Goal: Obtain resource: Download file/media

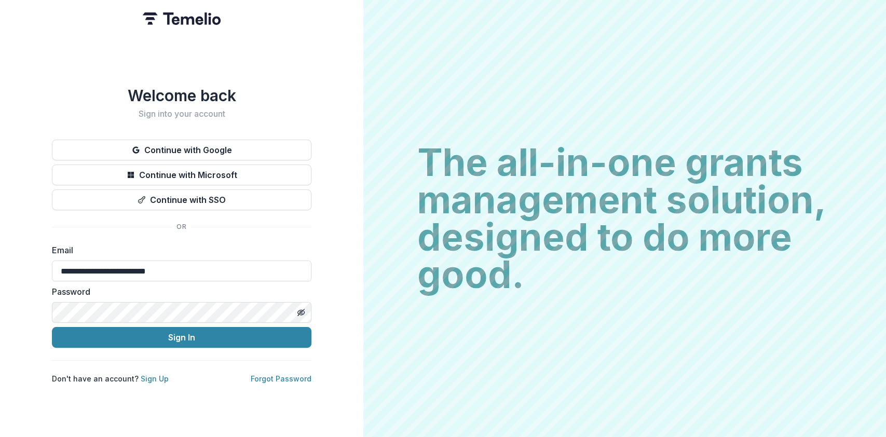
click at [52, 327] on button "Sign In" at bounding box center [181, 337] width 259 height 21
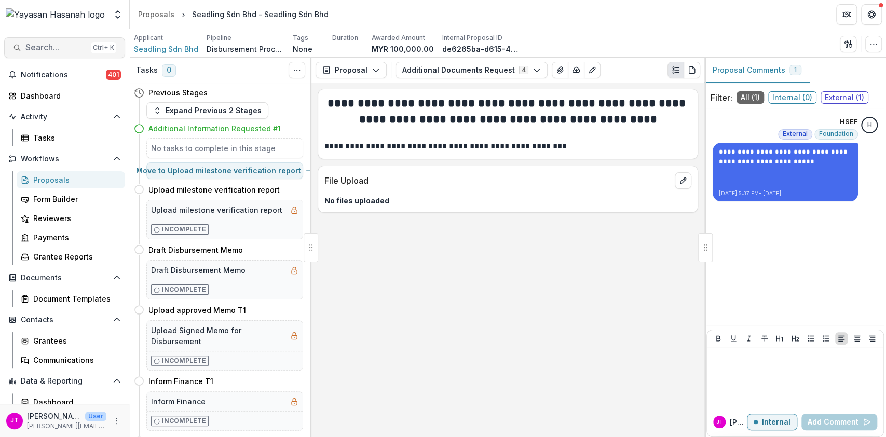
click at [51, 48] on span "Search..." at bounding box center [55, 48] width 61 height 10
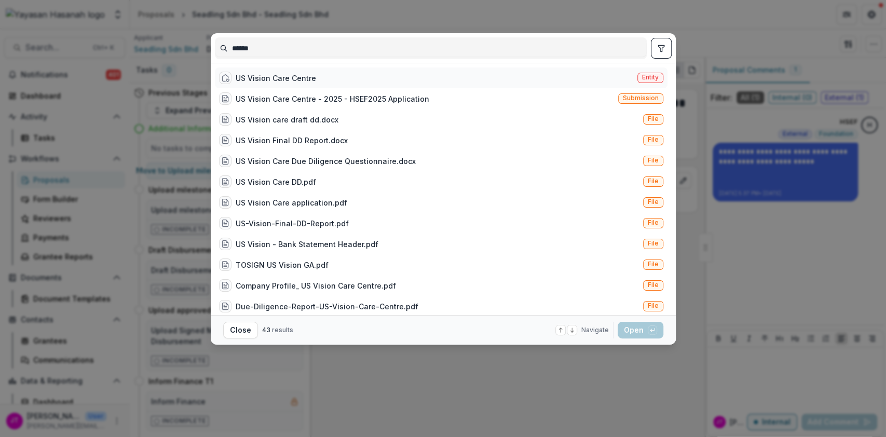
type input "******"
click at [303, 72] on div "US Vision Care Centre" at bounding box center [267, 78] width 97 height 12
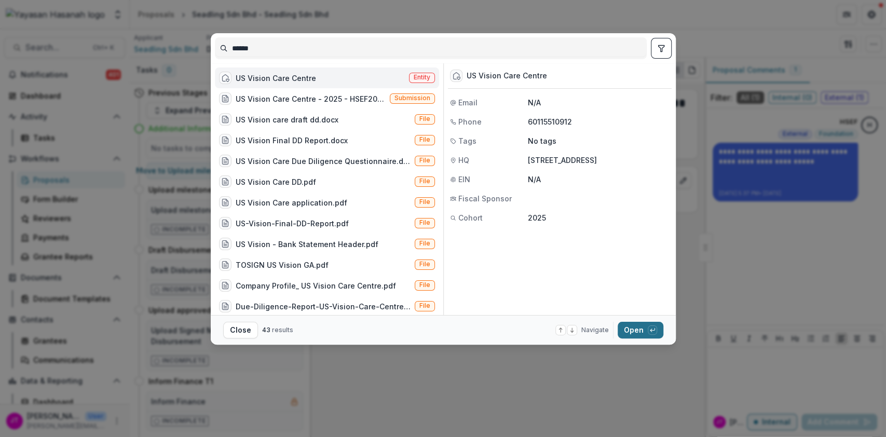
click at [639, 328] on button "Open with enter key" at bounding box center [641, 330] width 46 height 17
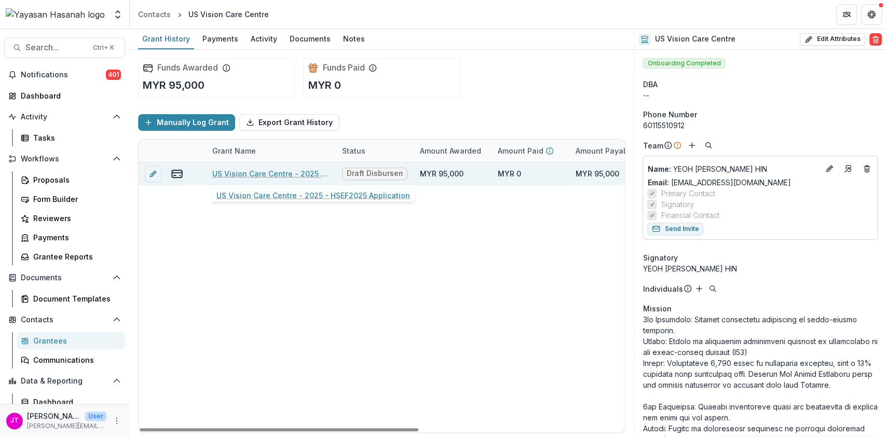
click at [237, 171] on link "US Vision Care Centre - 2025 - HSEF2025 Application" at bounding box center [270, 173] width 117 height 11
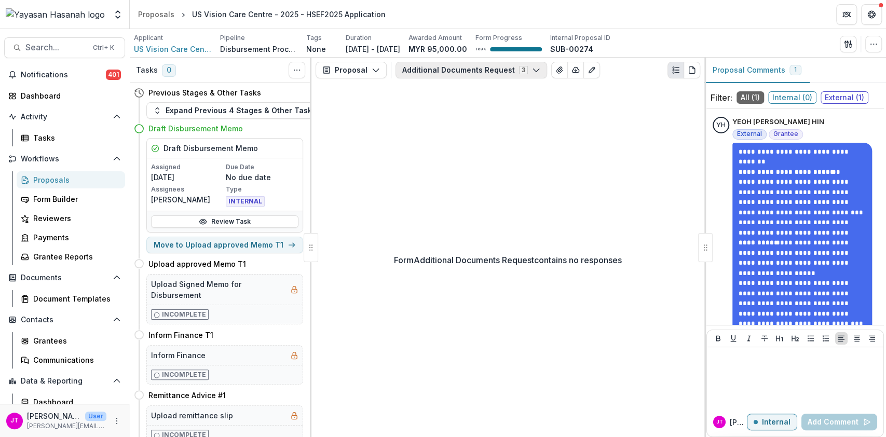
click at [460, 73] on button "Additional Documents Request 3" at bounding box center [471, 70] width 152 height 17
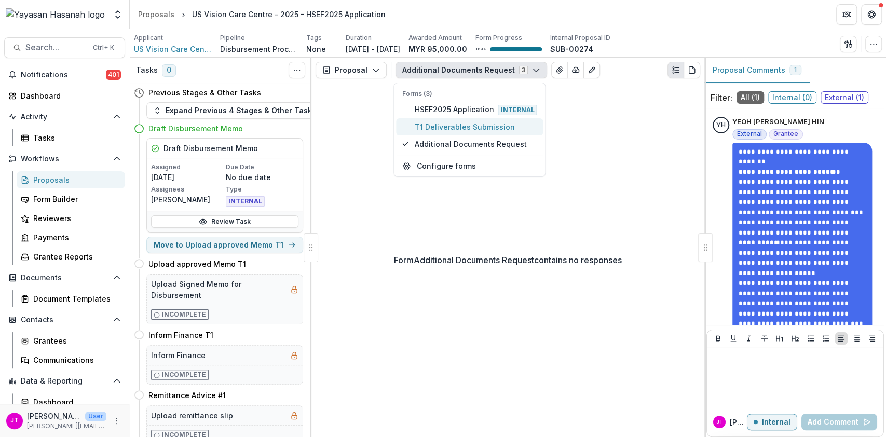
click at [446, 134] on button "T1 Deliverables Submission" at bounding box center [469, 126] width 147 height 17
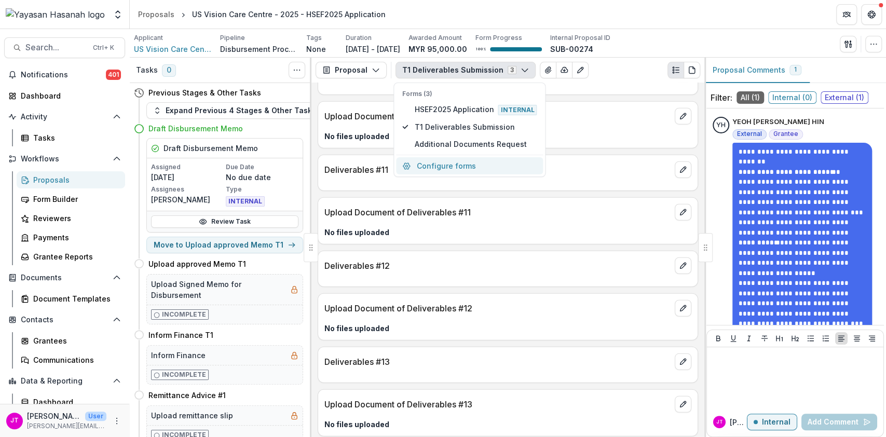
scroll to position [2255, 0]
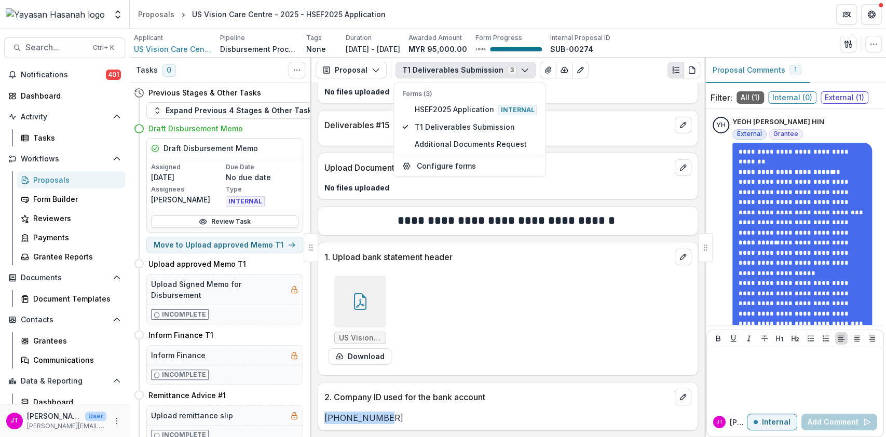
drag, startPoint x: 399, startPoint y: 420, endPoint x: 324, endPoint y: 418, distance: 74.8
click at [324, 418] on p "[PHONE_NUMBER]" at bounding box center [507, 417] width 367 height 12
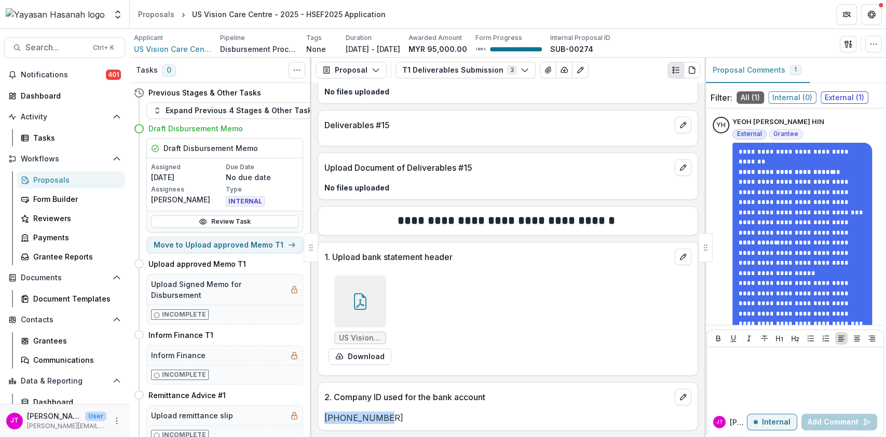
click at [449, 405] on div "[PHONE_NUMBER]" at bounding box center [507, 414] width 379 height 19
click at [349, 356] on button "Download" at bounding box center [359, 356] width 63 height 17
click at [57, 40] on button "Search... Ctrl + K" at bounding box center [64, 47] width 121 height 21
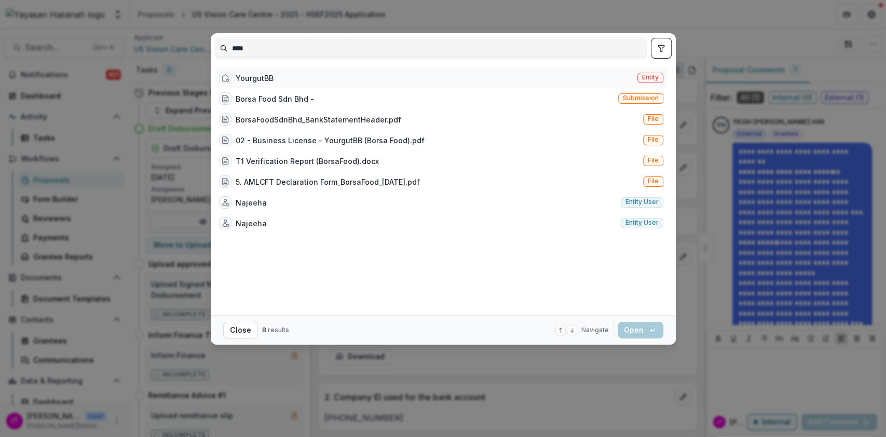
type input "****"
click at [253, 77] on div "YourgutBB" at bounding box center [255, 78] width 38 height 11
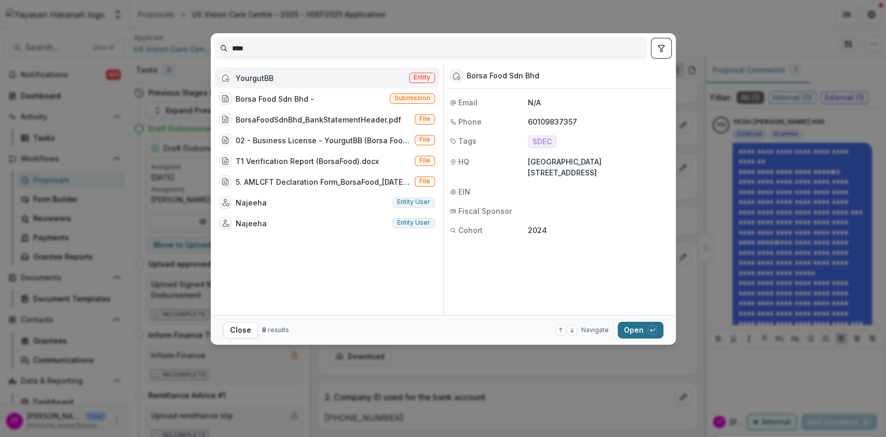
click at [643, 331] on button "Open with enter key" at bounding box center [641, 330] width 46 height 17
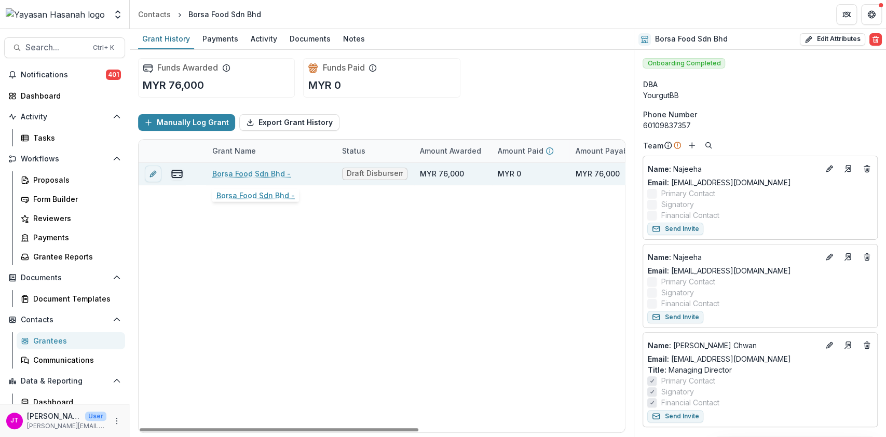
click at [241, 172] on link "Borsa Food Sdn Bhd -" at bounding box center [251, 173] width 78 height 11
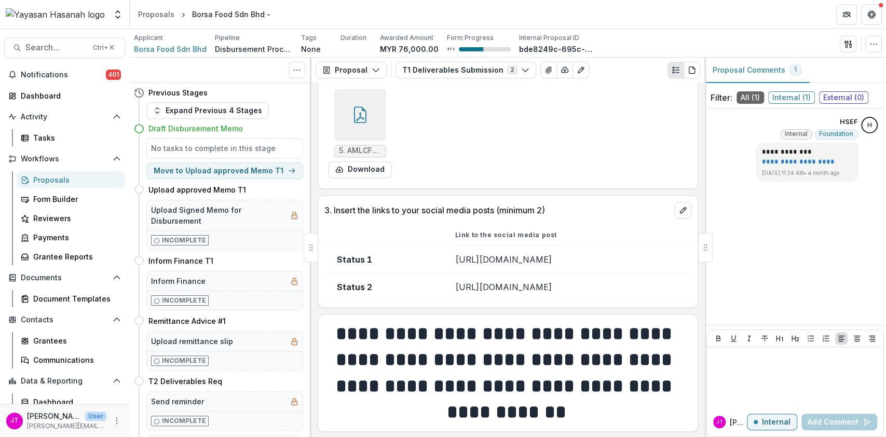
scroll to position [1494, 0]
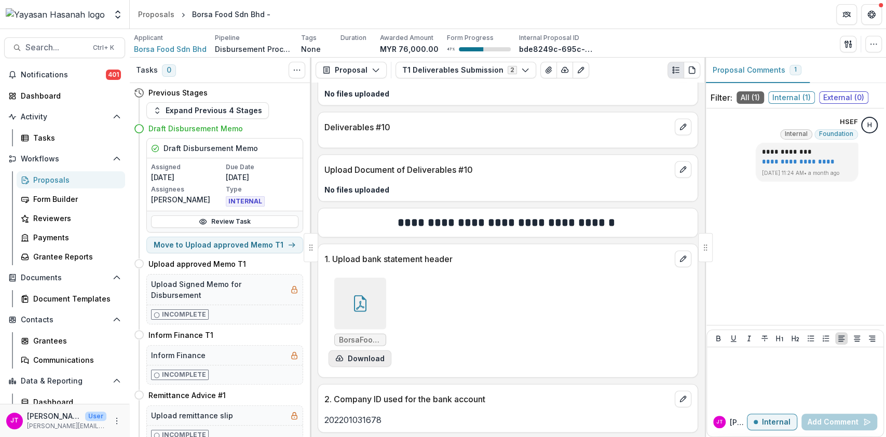
click at [371, 359] on button "Download" at bounding box center [359, 358] width 63 height 17
click at [131, 210] on div "Previous Stages Expand Previous 4 Stages Draft Disbursement Memo Draft Disburse…" at bounding box center [221, 260] width 182 height 354
drag, startPoint x: 391, startPoint y: 417, endPoint x: 324, endPoint y: 410, distance: 67.8
click at [324, 410] on div "202201031678" at bounding box center [507, 416] width 379 height 19
copy p "202201031678"
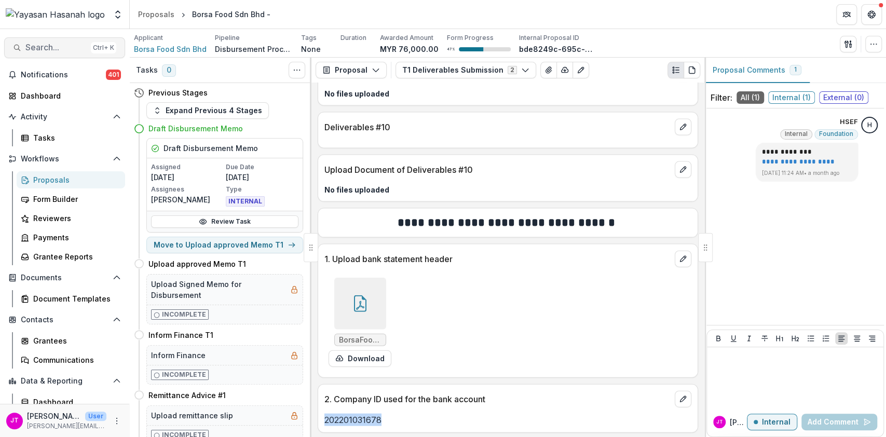
click at [60, 50] on span "Search..." at bounding box center [55, 48] width 61 height 10
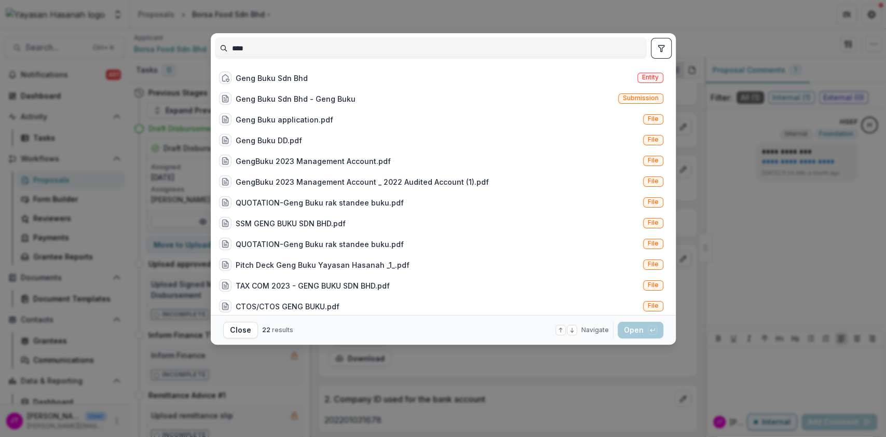
type input "****"
click at [255, 75] on div "Geng Buku Sdn Bhd" at bounding box center [272, 78] width 72 height 11
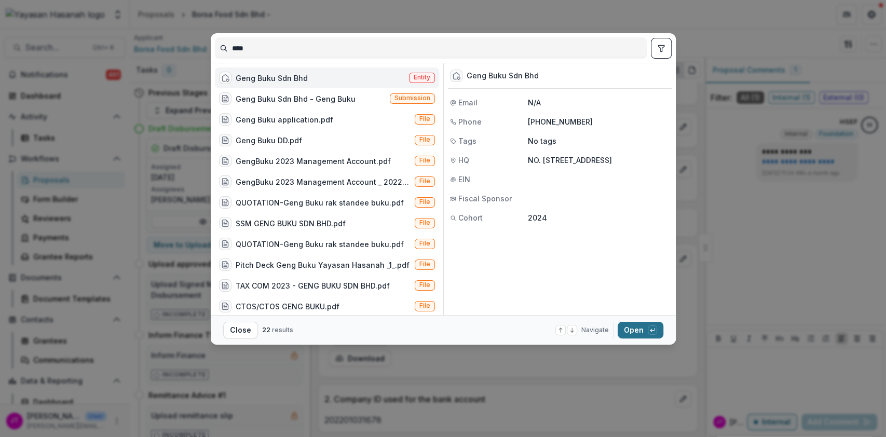
click at [638, 333] on button "Open with enter key" at bounding box center [641, 330] width 46 height 17
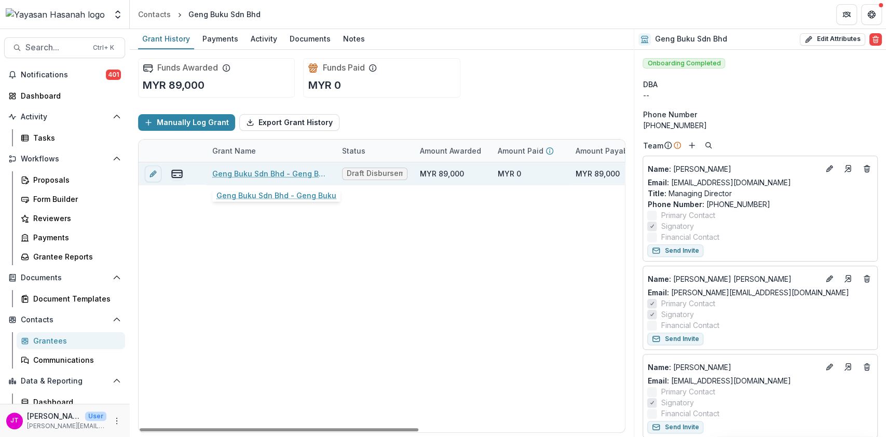
click at [298, 174] on link "Geng Buku Sdn Bhd - Geng Buku" at bounding box center [270, 173] width 117 height 11
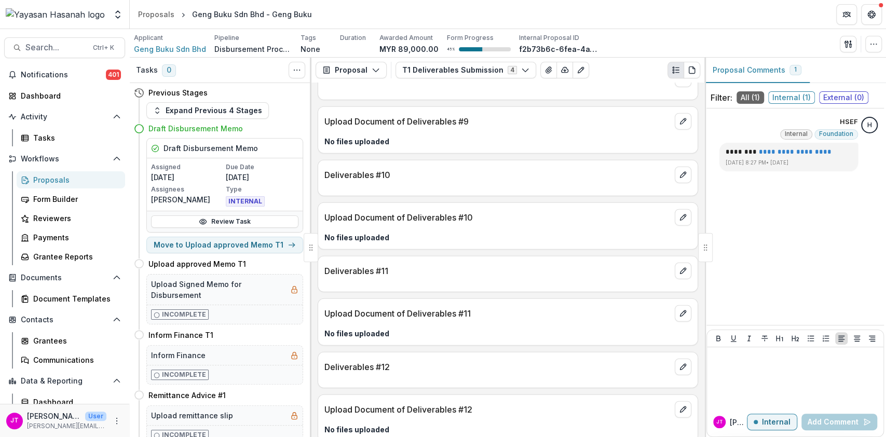
scroll to position [2229, 0]
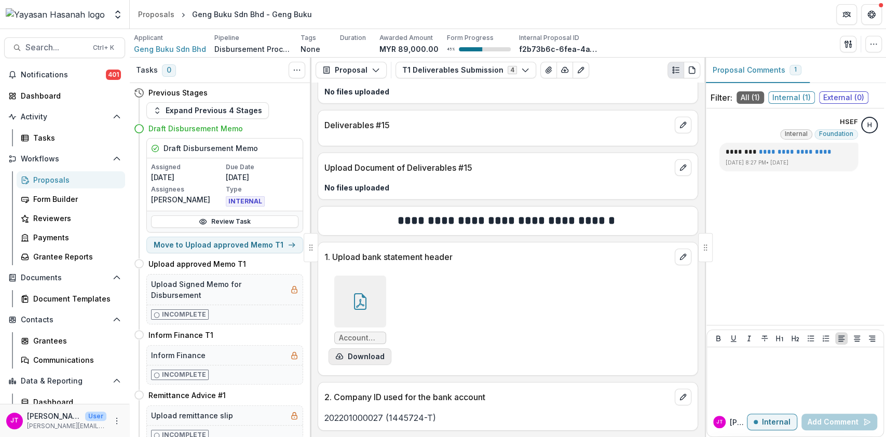
click at [365, 358] on button "Download" at bounding box center [359, 356] width 63 height 17
drag, startPoint x: 339, startPoint y: 416, endPoint x: 324, endPoint y: 415, distance: 15.1
click at [324, 415] on p "202201000027 (1445724-T)" at bounding box center [507, 417] width 367 height 12
drag, startPoint x: 384, startPoint y: 417, endPoint x: 324, endPoint y: 417, distance: 59.7
click at [324, 417] on p "202201000027 (1445724-T)" at bounding box center [507, 417] width 367 height 12
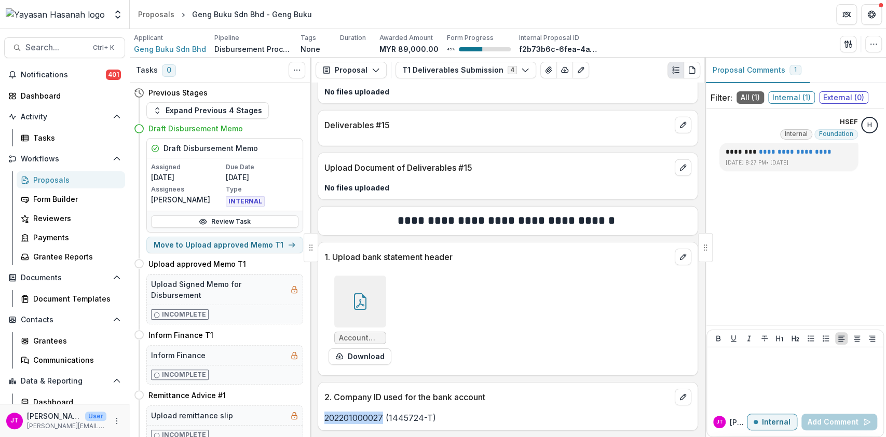
copy p "202201000027"
click at [55, 51] on span "Search..." at bounding box center [55, 48] width 61 height 10
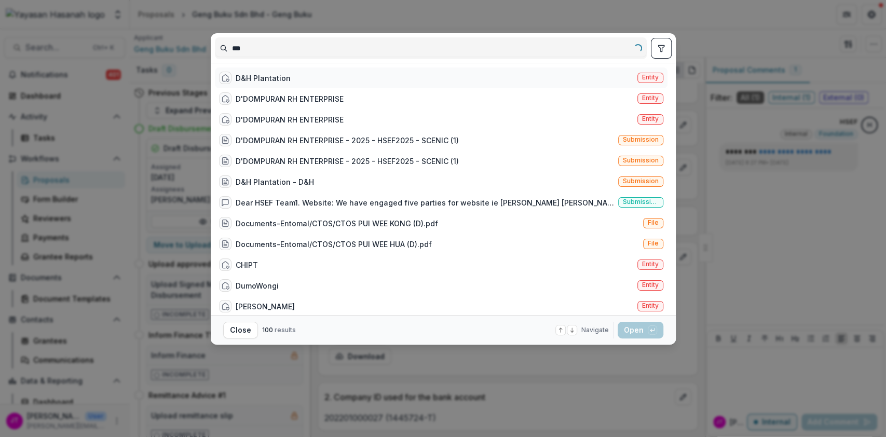
type input "***"
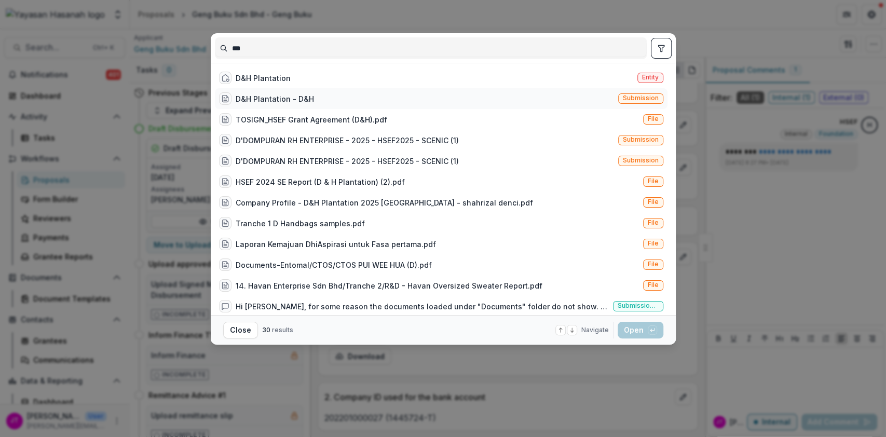
click at [389, 95] on div "D&H Plantation - D&H Submission" at bounding box center [441, 98] width 452 height 21
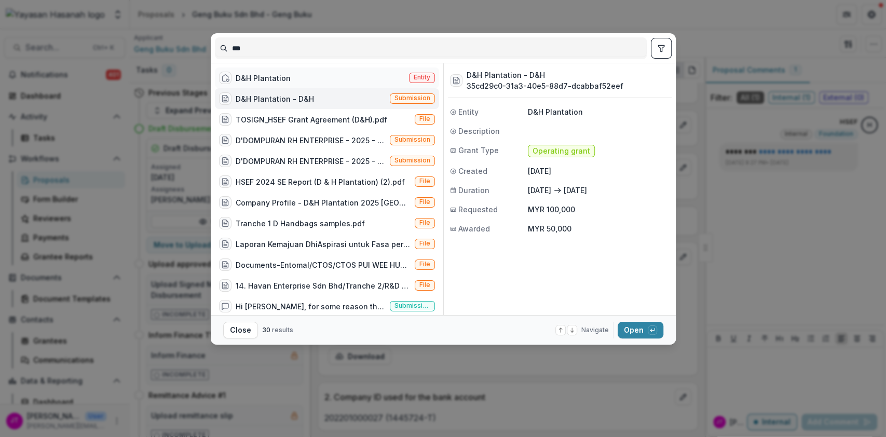
click at [265, 71] on div "D&H Plantation Entity" at bounding box center [327, 77] width 224 height 21
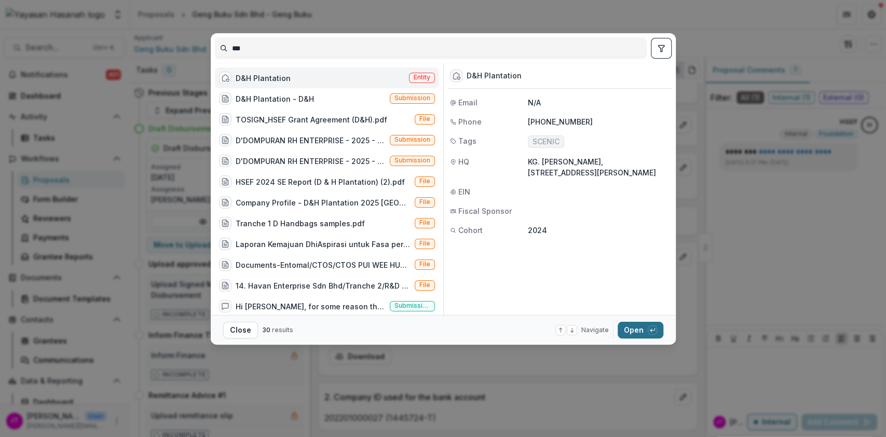
click at [639, 326] on button "Open with enter key" at bounding box center [641, 330] width 46 height 17
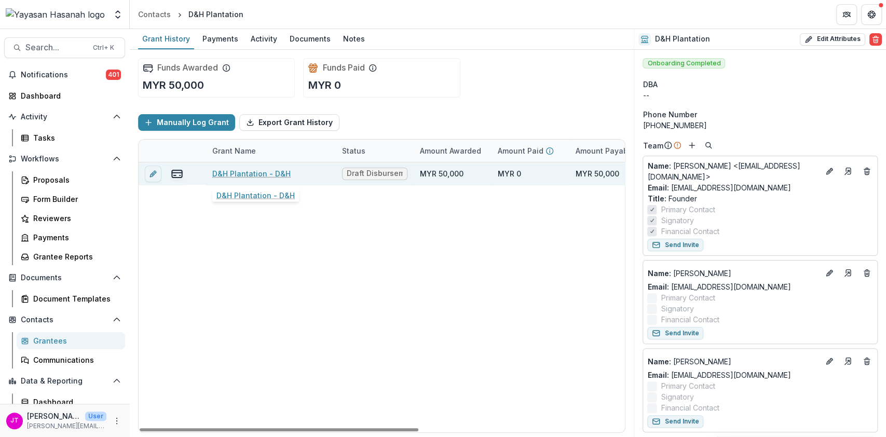
click at [227, 178] on link "D&H Plantation - D&H" at bounding box center [251, 173] width 78 height 11
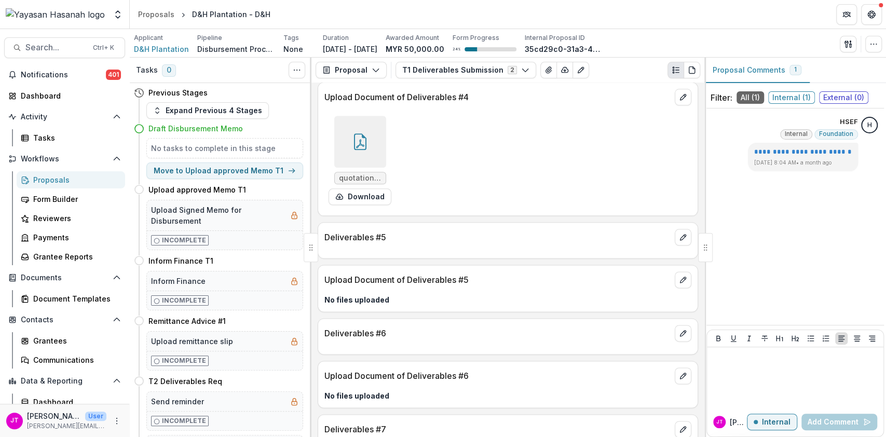
scroll to position [1919, 0]
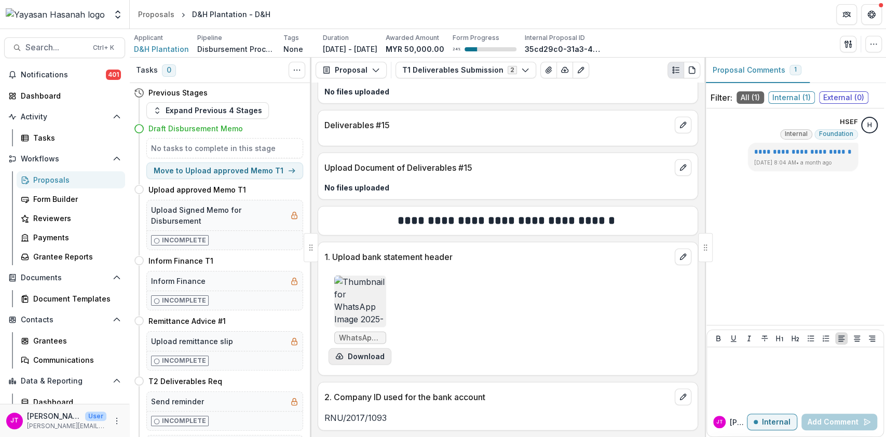
click at [367, 362] on button "Download" at bounding box center [359, 356] width 63 height 17
drag, startPoint x: 390, startPoint y: 417, endPoint x: 321, endPoint y: 416, distance: 69.0
click at [321, 416] on div "RNU/2017/1093" at bounding box center [507, 417] width 379 height 12
copy p "RNU/2017/1093"
click at [67, 44] on span "Search..." at bounding box center [55, 48] width 61 height 10
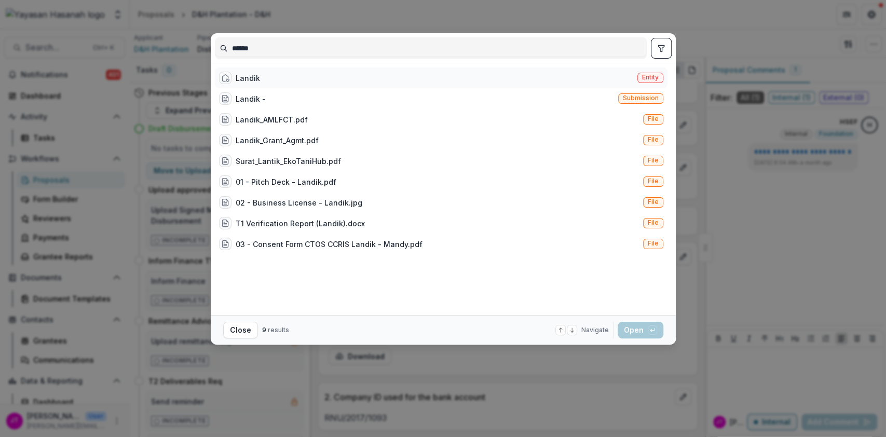
type input "******"
click at [266, 81] on div "Landik Entity" at bounding box center [441, 77] width 452 height 21
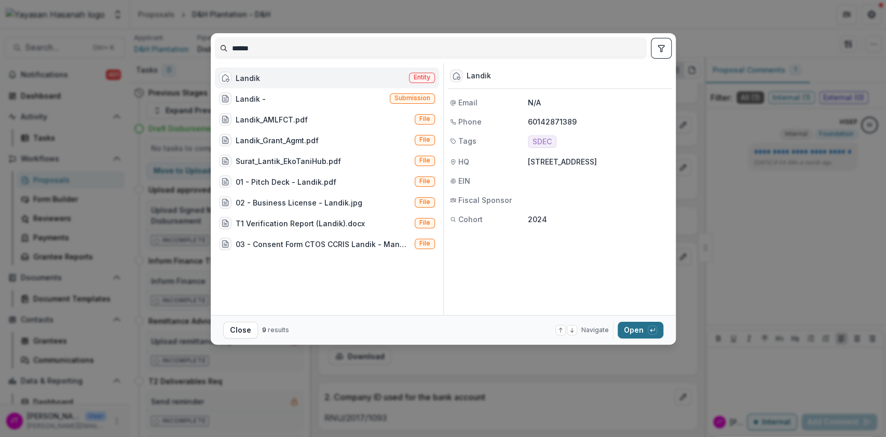
click at [634, 328] on button "Open with enter key" at bounding box center [641, 330] width 46 height 17
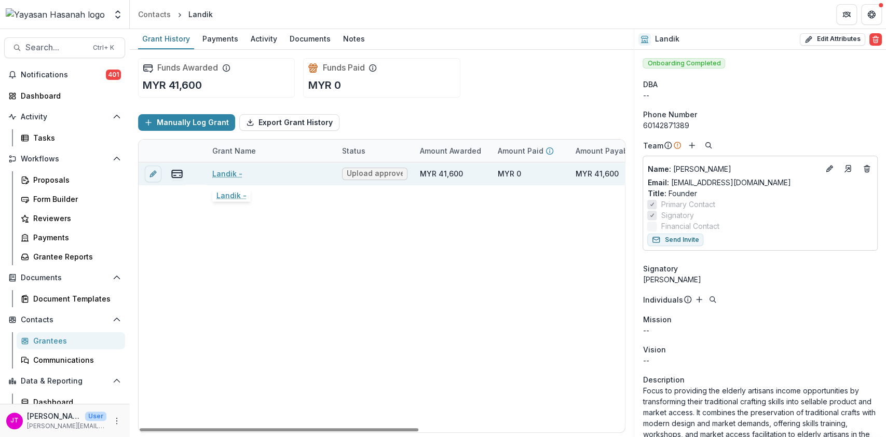
click at [225, 174] on link "Landik -" at bounding box center [227, 173] width 30 height 11
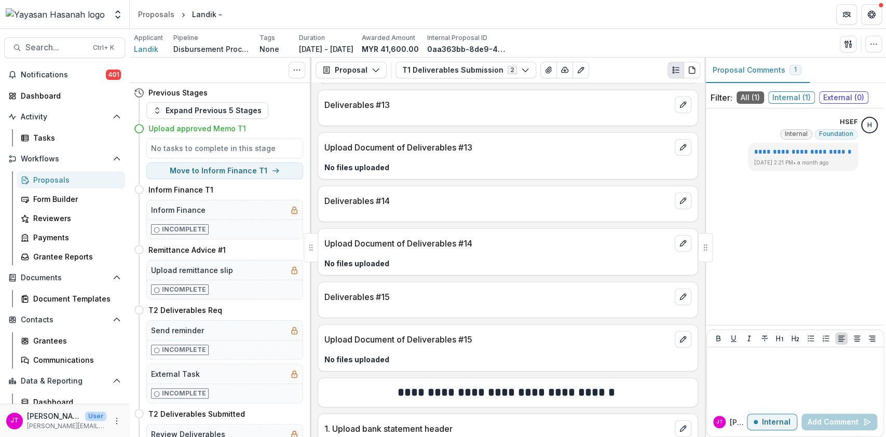
scroll to position [1895, 0]
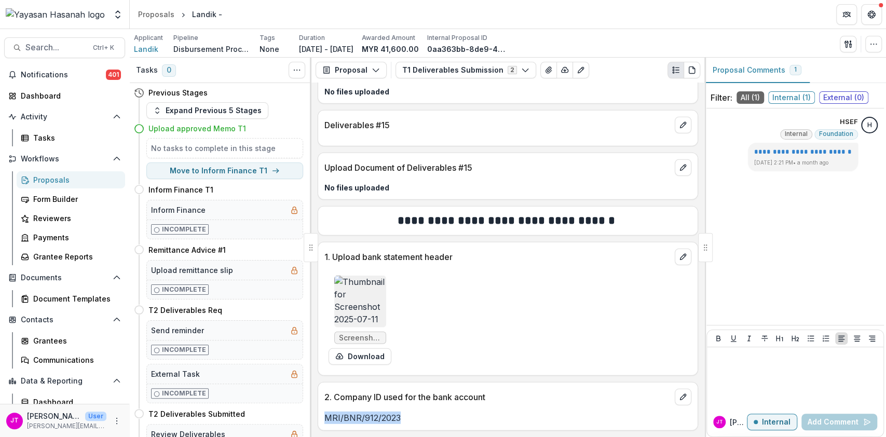
drag, startPoint x: 402, startPoint y: 419, endPoint x: 314, endPoint y: 417, distance: 87.7
click at [314, 417] on div "**********" at bounding box center [507, 260] width 393 height 354
copy p "MRI/BNR/912/2023"
click at [361, 357] on button "Download" at bounding box center [359, 356] width 63 height 17
click at [60, 43] on span "Search..." at bounding box center [55, 48] width 61 height 10
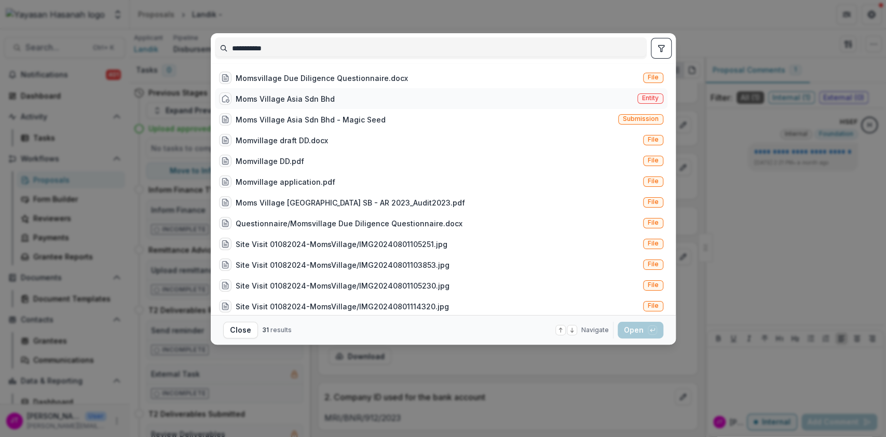
type input "**********"
click at [271, 92] on div "Moms Village Asia Sdn Bhd" at bounding box center [277, 98] width 116 height 12
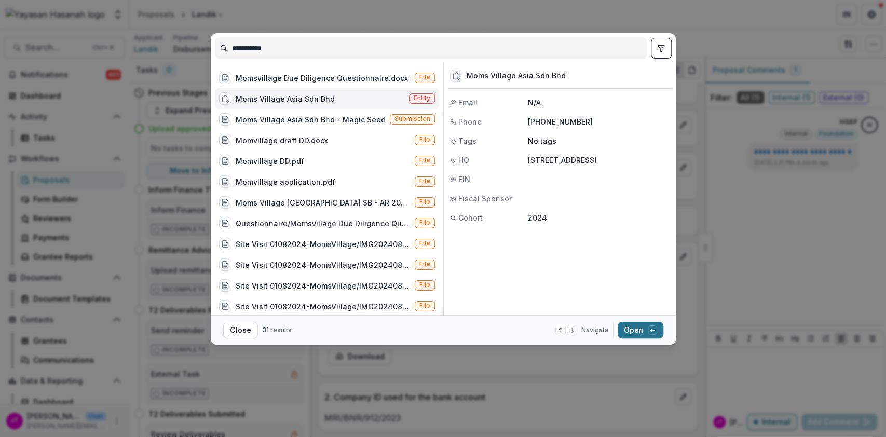
click at [639, 327] on button "Open with enter key" at bounding box center [641, 330] width 46 height 17
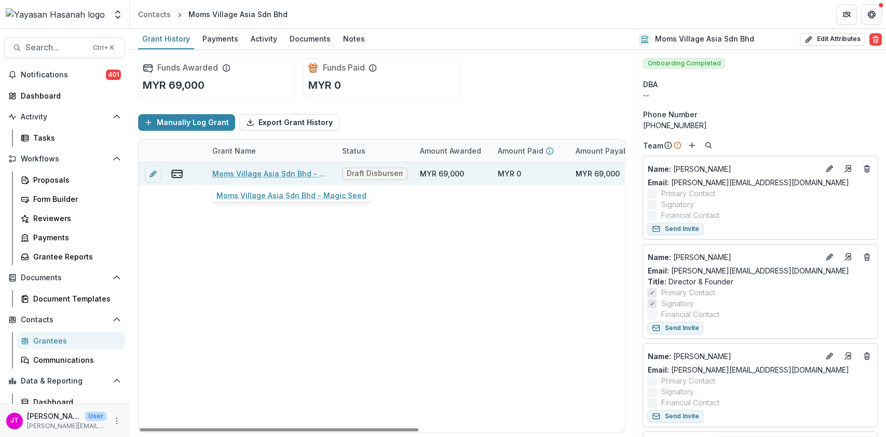
click at [288, 173] on link "Moms Village Asia Sdn Bhd - Magic Seed" at bounding box center [270, 173] width 117 height 11
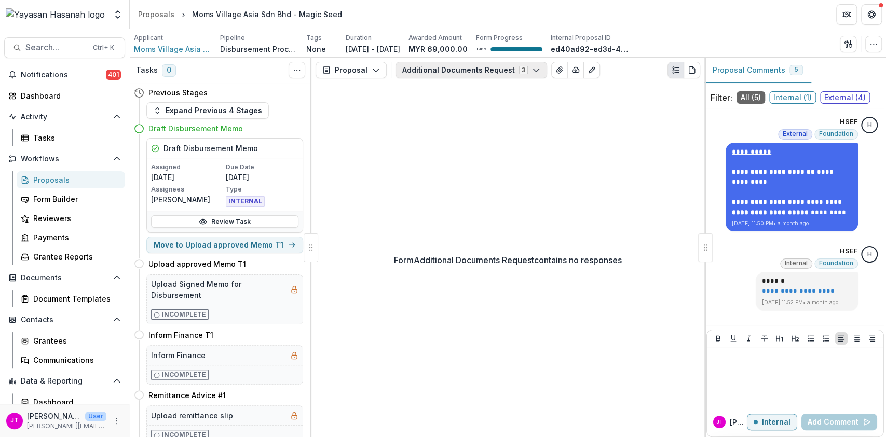
click at [450, 68] on button "Additional Documents Request 3" at bounding box center [471, 70] width 152 height 17
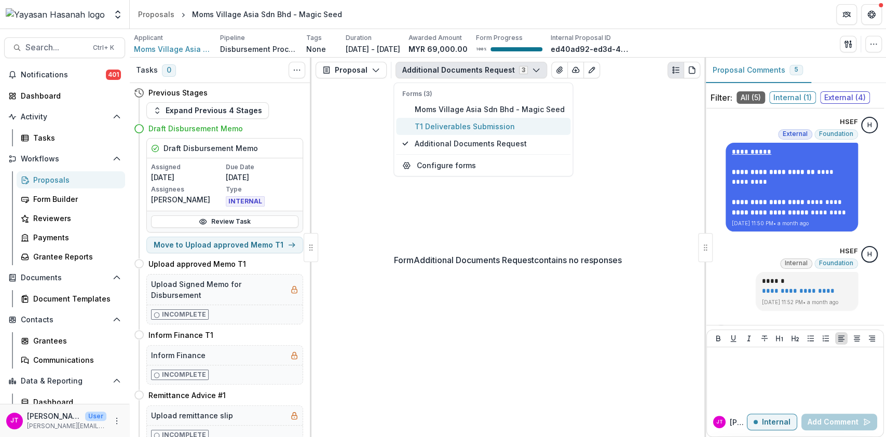
click at [436, 128] on span "T1 Deliverables Submission" at bounding box center [489, 126] width 150 height 11
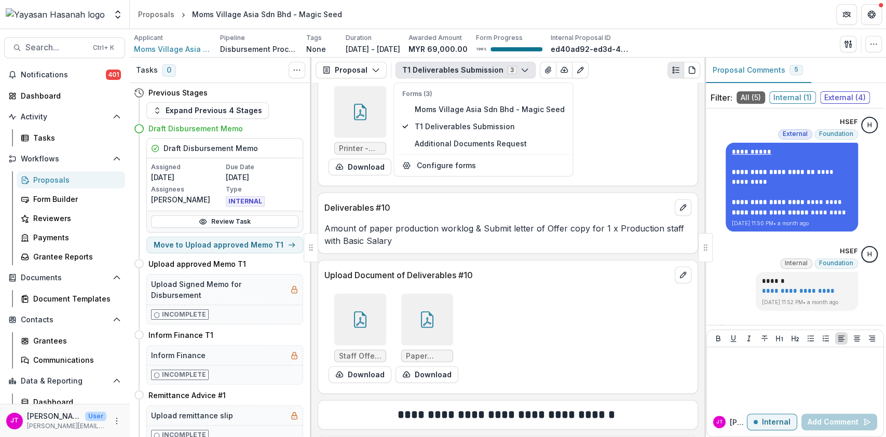
scroll to position [2034, 0]
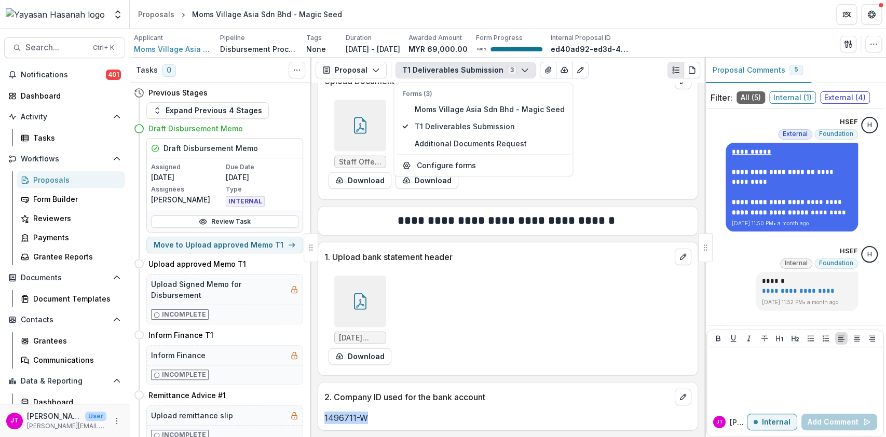
drag, startPoint x: 369, startPoint y: 421, endPoint x: 320, endPoint y: 411, distance: 50.3
click at [320, 411] on div "1496711-W" at bounding box center [507, 417] width 379 height 12
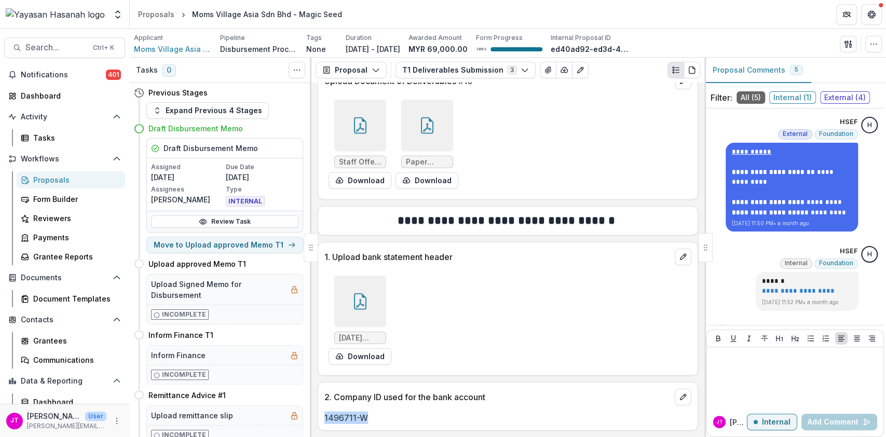
copy p "1496711-W"
click at [380, 353] on button "Download" at bounding box center [359, 356] width 63 height 17
click at [50, 51] on span "Search..." at bounding box center [55, 48] width 61 height 10
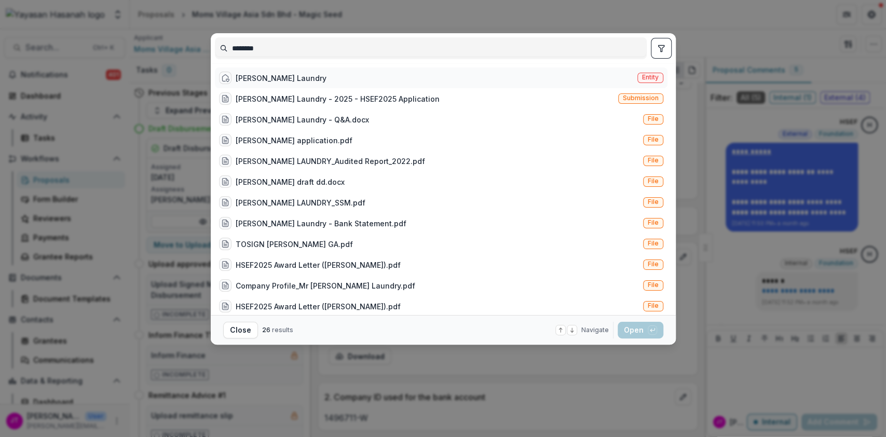
type input "********"
click at [270, 77] on div "[PERSON_NAME] Laundry" at bounding box center [281, 78] width 91 height 11
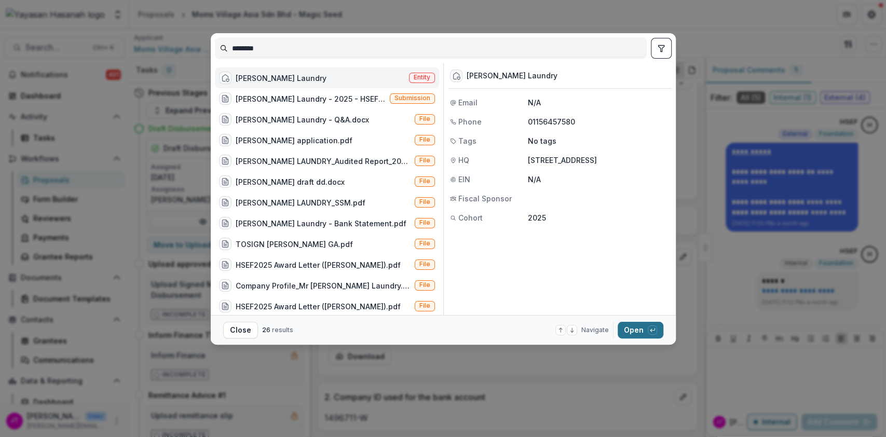
click at [643, 331] on button "Open with enter key" at bounding box center [641, 330] width 46 height 17
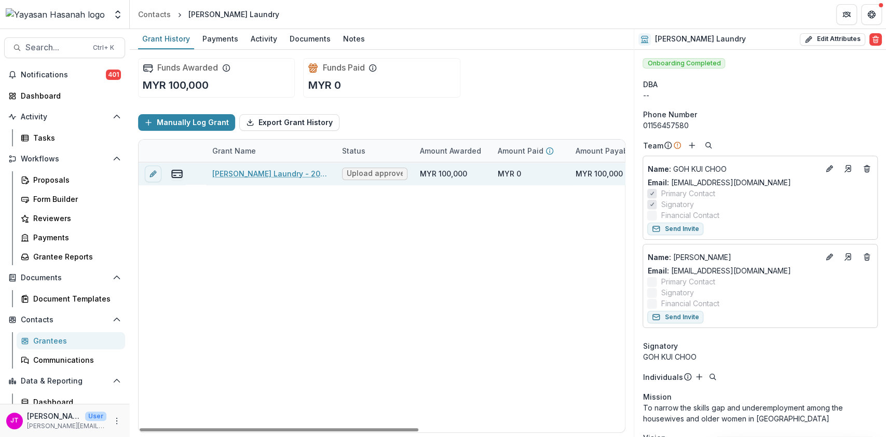
click at [276, 173] on link "[PERSON_NAME] Laundry - 2025 - HSEF2025 Application" at bounding box center [270, 173] width 117 height 11
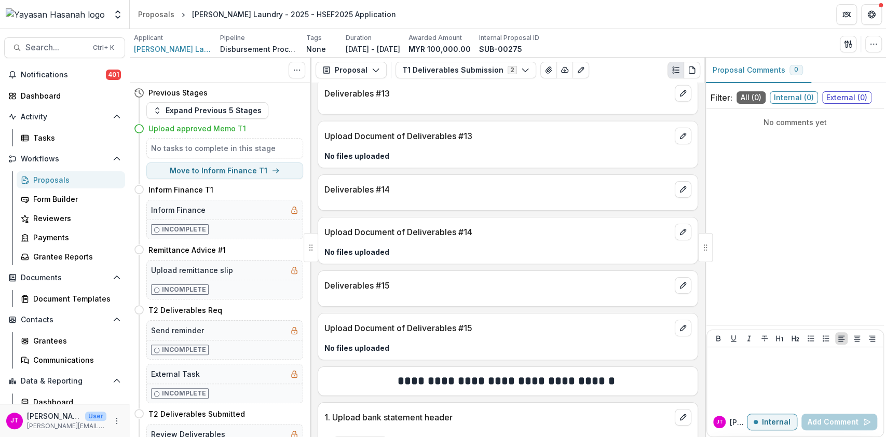
scroll to position [2453, 0]
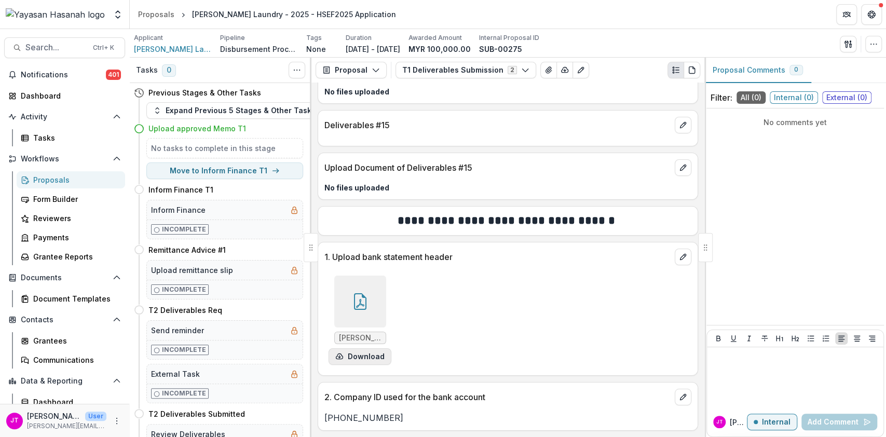
click at [369, 355] on button "Download" at bounding box center [359, 356] width 63 height 17
